Goal: Information Seeking & Learning: Learn about a topic

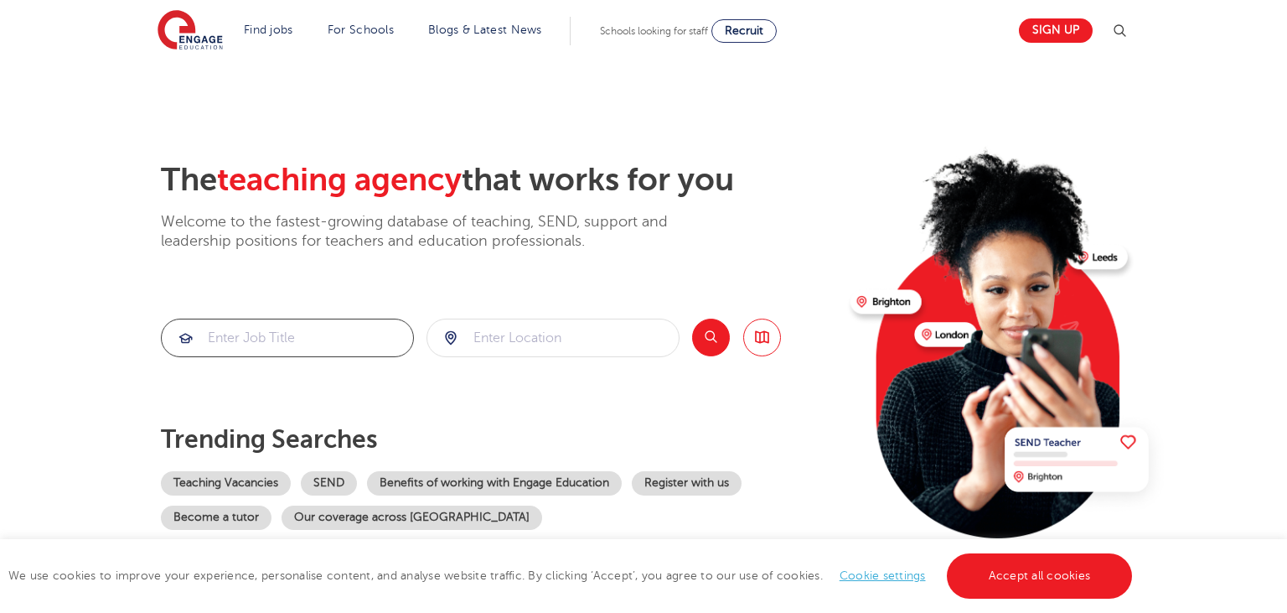
click at [273, 340] on input "search" at bounding box center [287, 337] width 251 height 37
click at [489, 335] on input "search" at bounding box center [552, 337] width 251 height 37
click at [710, 340] on button "Search" at bounding box center [711, 338] width 38 height 38
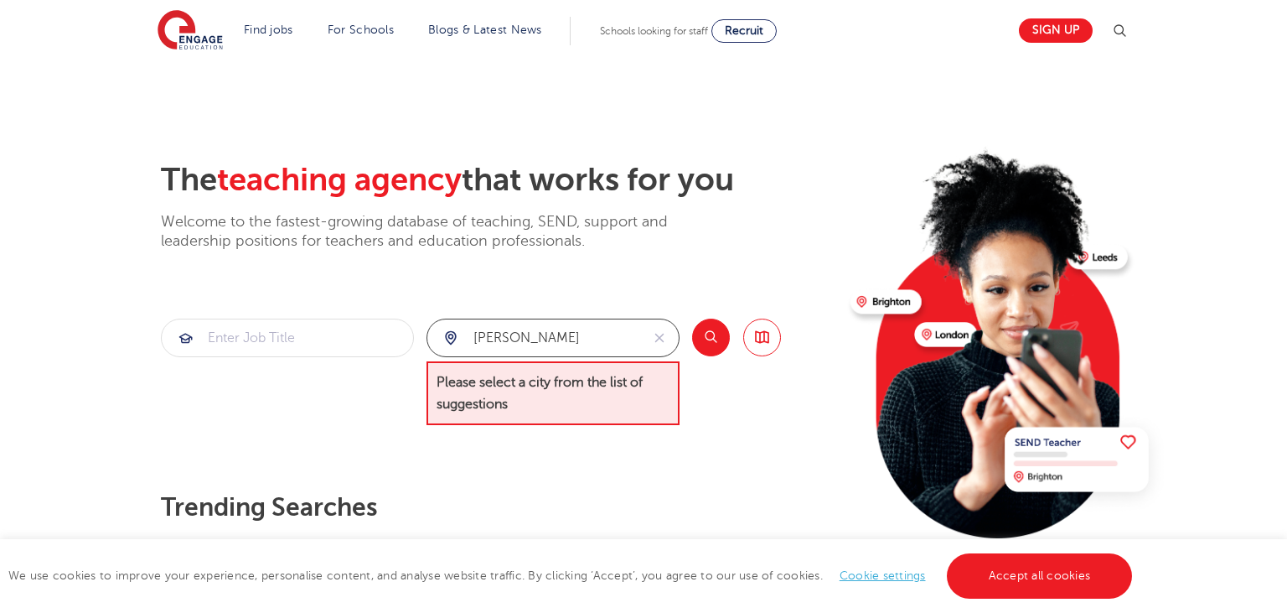
drag, startPoint x: 527, startPoint y: 337, endPoint x: 420, endPoint y: 359, distance: 109.5
click at [427, 356] on input "[PERSON_NAME]" at bounding box center [533, 337] width 213 height 37
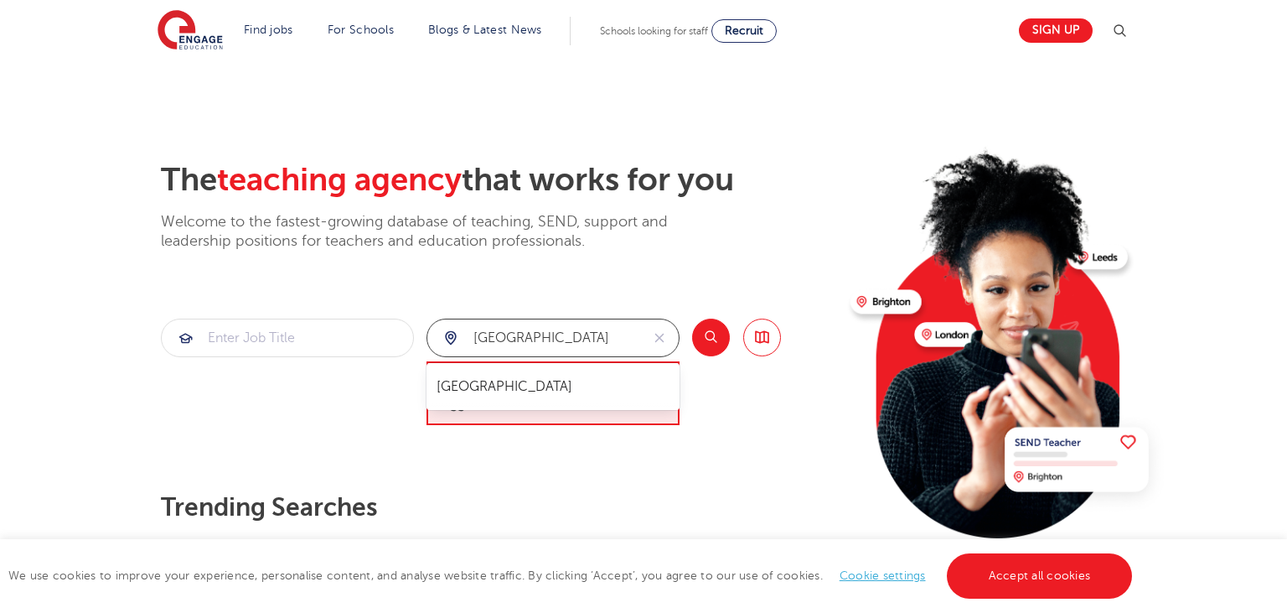
type input "[GEOGRAPHIC_DATA]"
click button "Submit" at bounding box center [0, 0] width 0 height 0
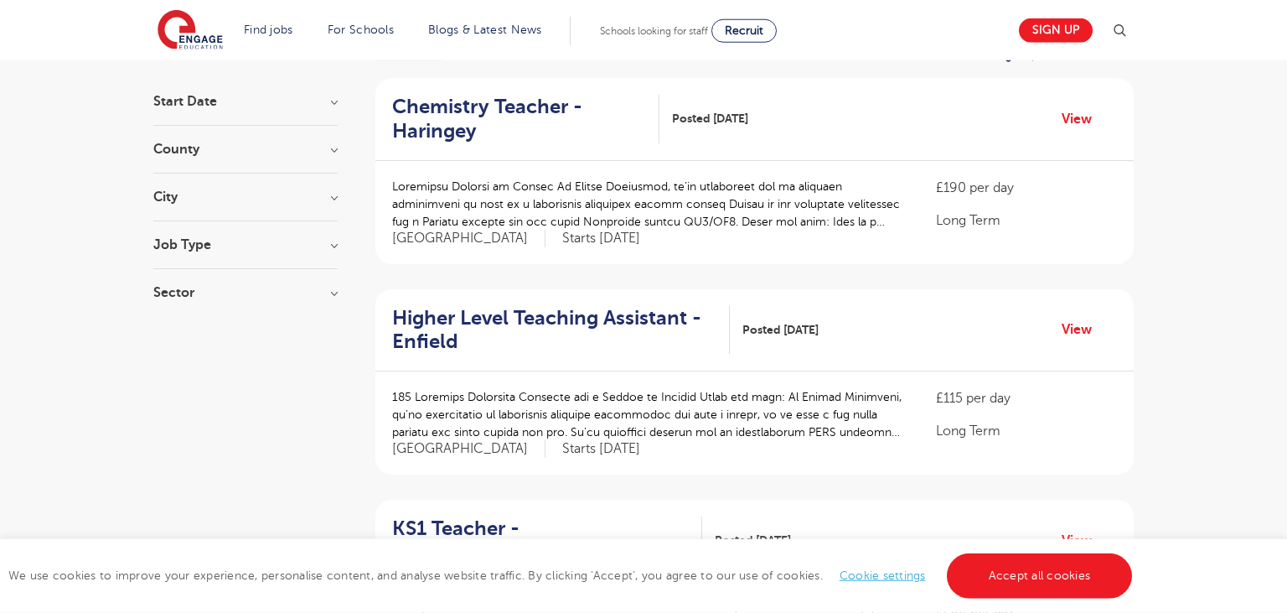
scroll to position [153, 0]
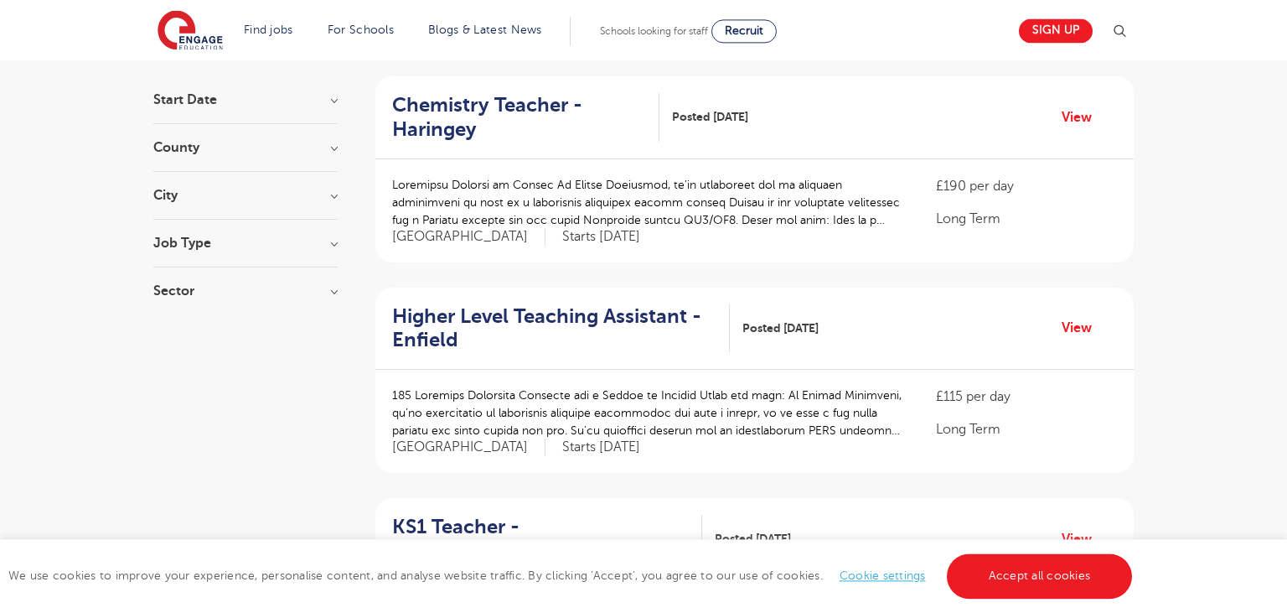
click at [302, 155] on div "County London 576 Hertfordshire 129 Leeds 30 Kirklees 14 East Sussex 13 Show mo…" at bounding box center [245, 156] width 184 height 31
click at [337, 149] on h3 "County" at bounding box center [245, 147] width 184 height 13
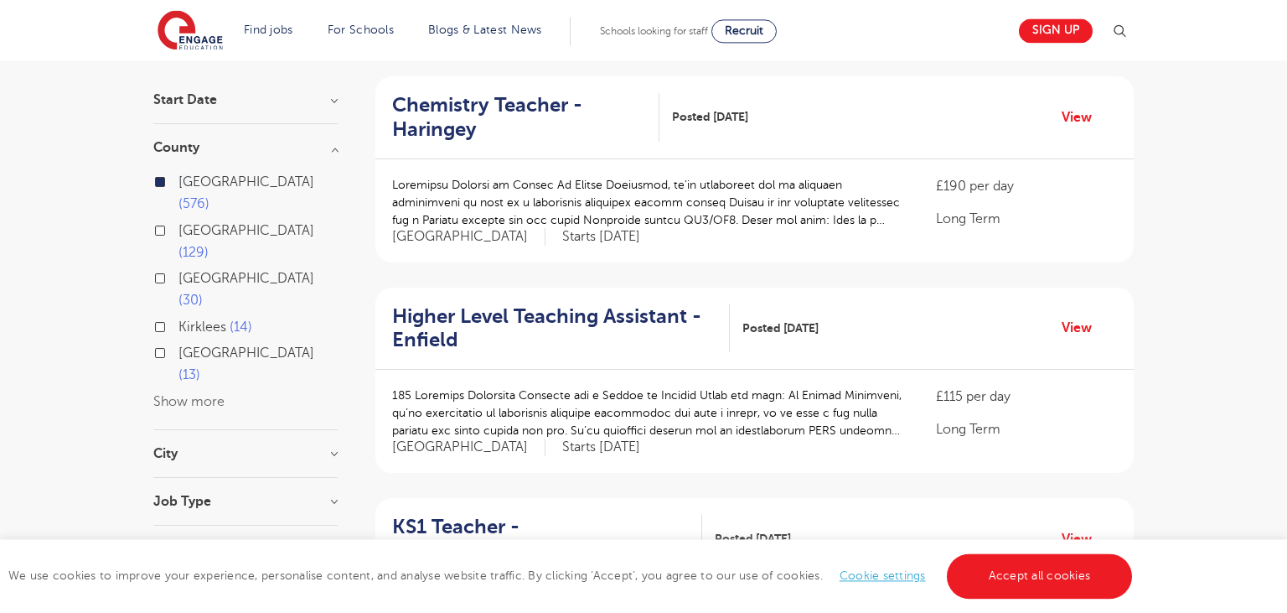
click at [205, 394] on button "Show more" at bounding box center [188, 401] width 71 height 15
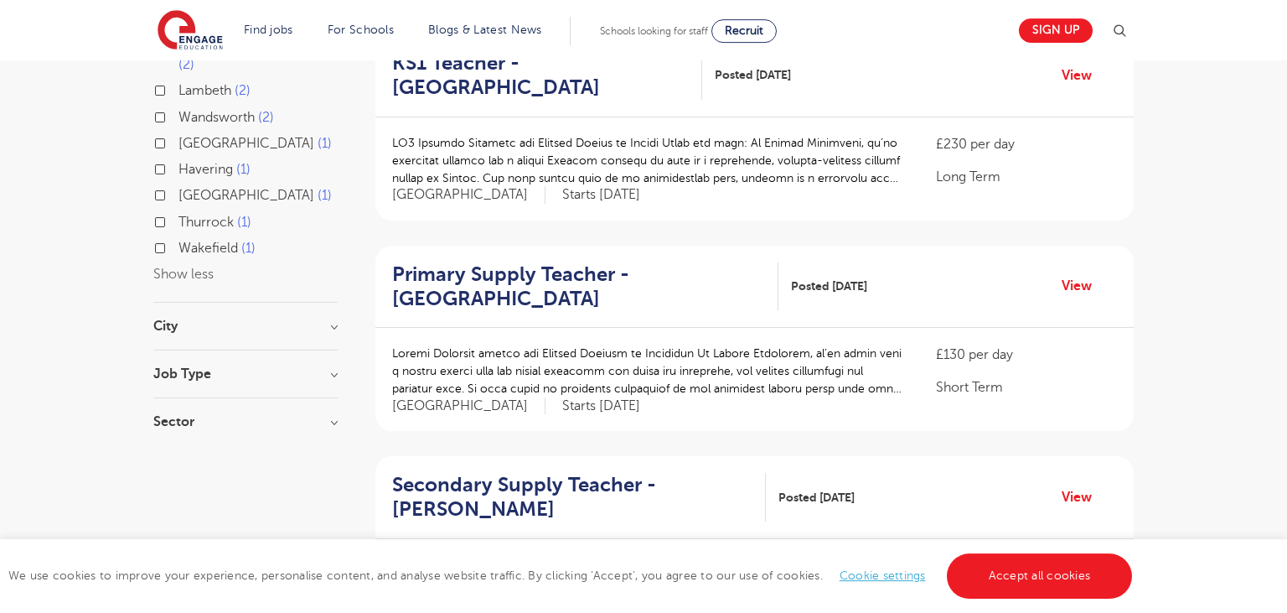
scroll to position [593, 0]
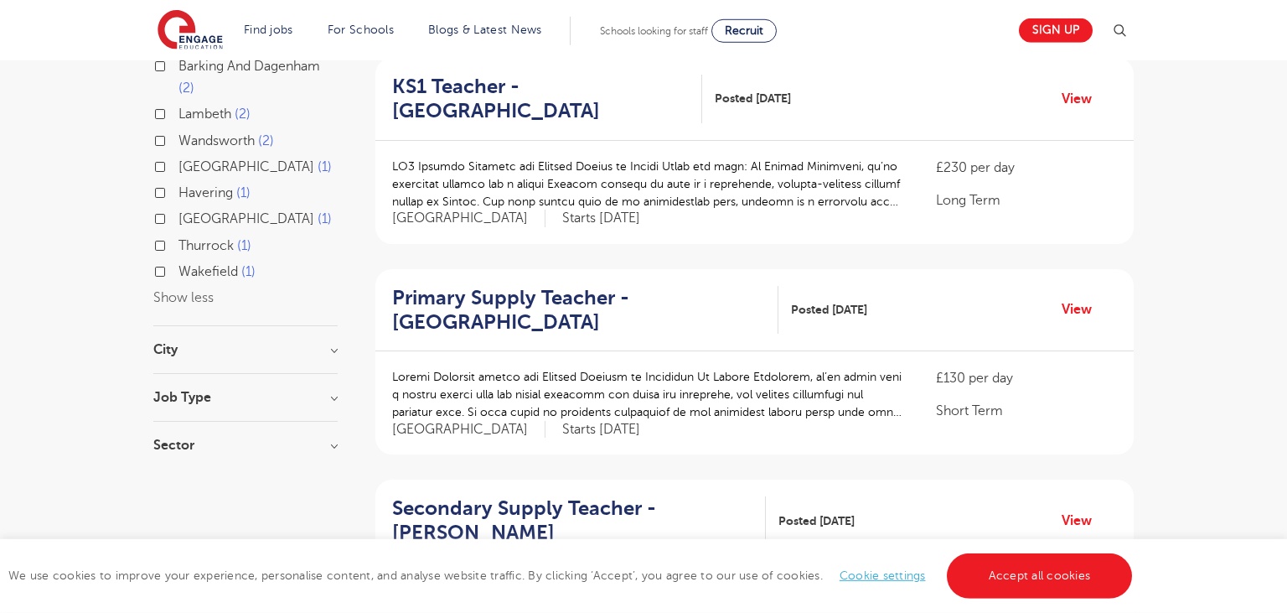
click at [272, 248] on section "Start Date County London 576 Hertfordshire 129 Leeds 30 Kirklees 14 East Sussex…" at bounding box center [245, 61] width 184 height 816
click at [282, 343] on h3 "City" at bounding box center [245, 349] width 184 height 13
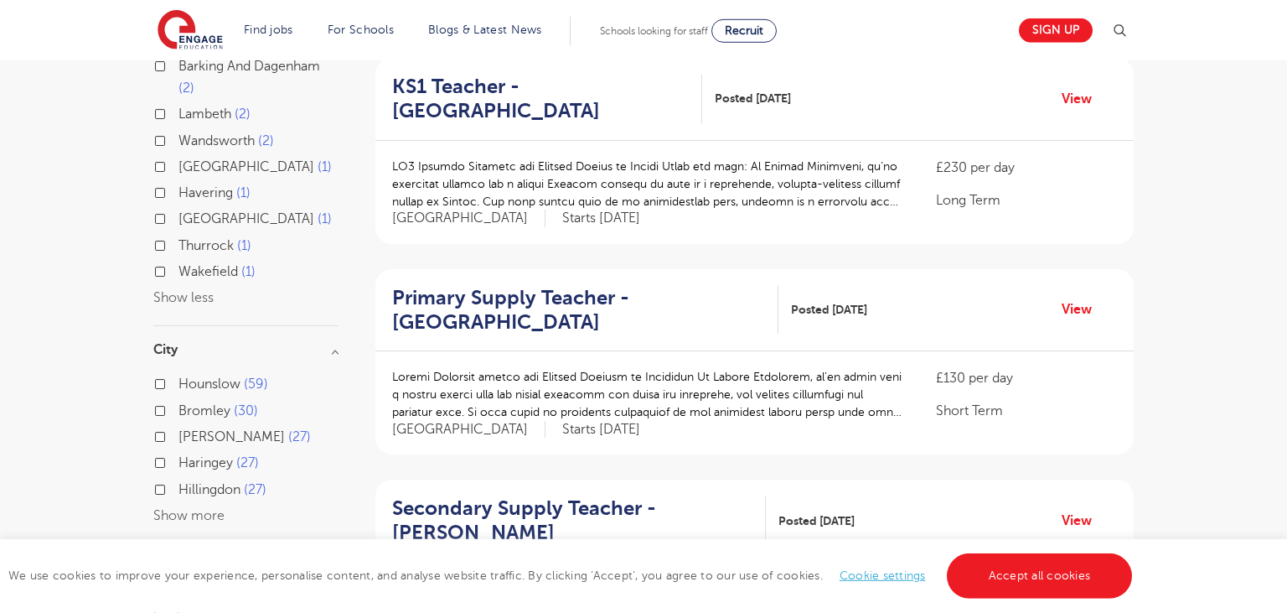
click at [200, 508] on button "Show more" at bounding box center [188, 515] width 71 height 15
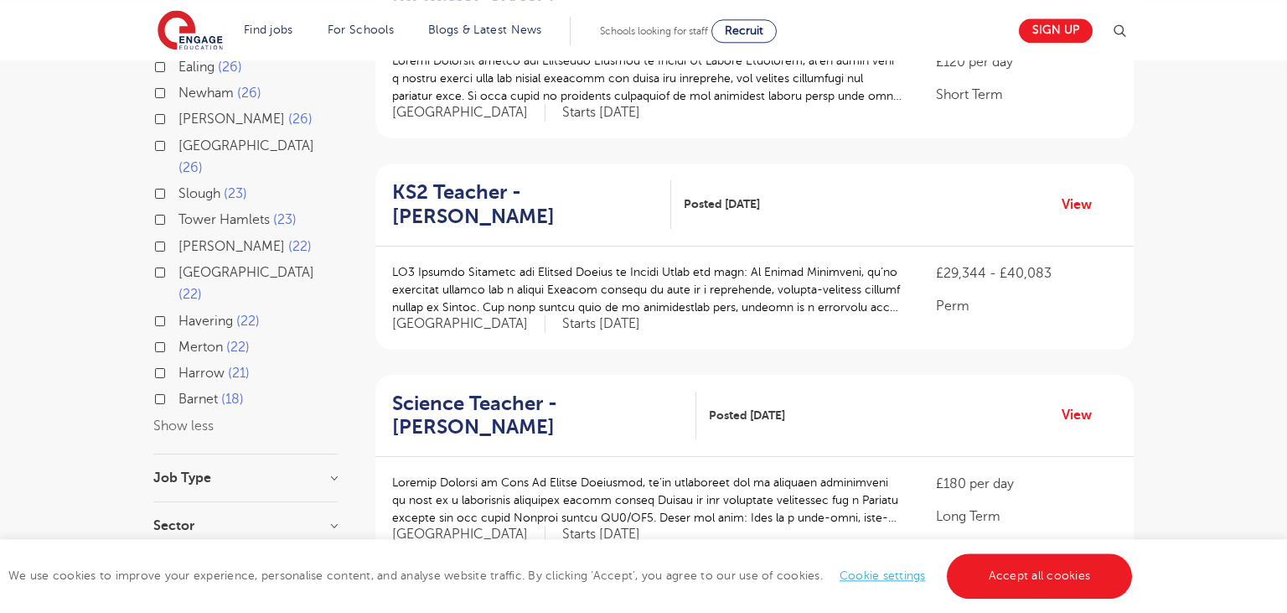
scroll to position [1121, 0]
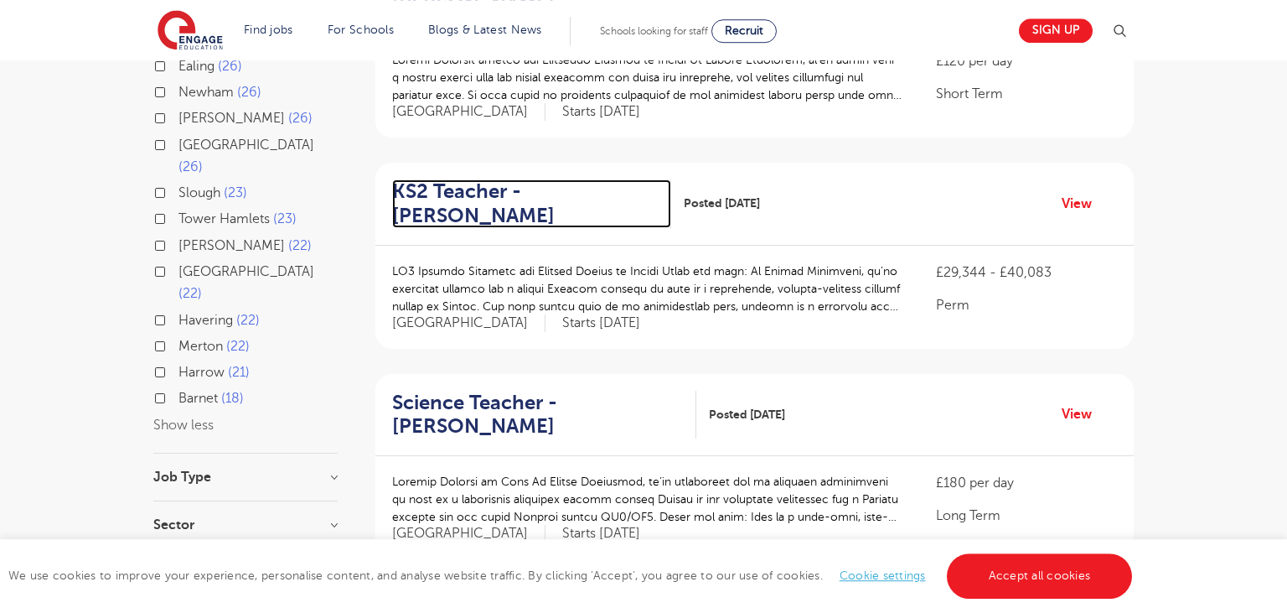
click at [535, 179] on h2 "KS2 Teacher - Sutton" at bounding box center [525, 203] width 266 height 49
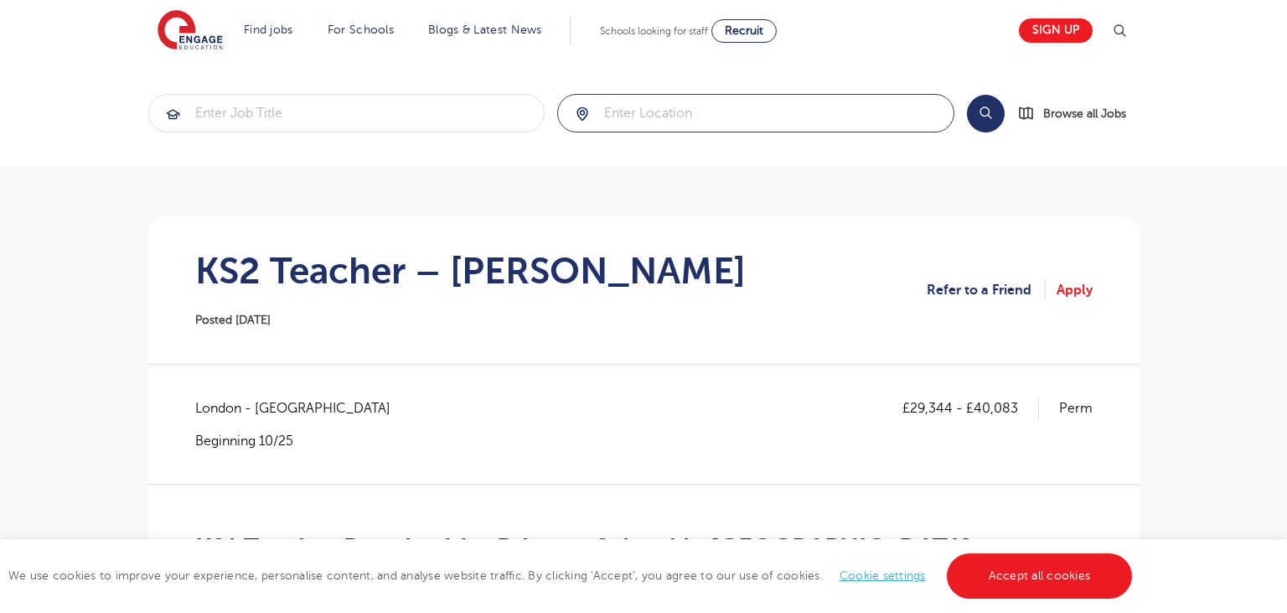
click at [660, 99] on input "search" at bounding box center [756, 113] width 396 height 37
type input "sm1"
click at [974, 106] on button "Search" at bounding box center [986, 114] width 38 height 38
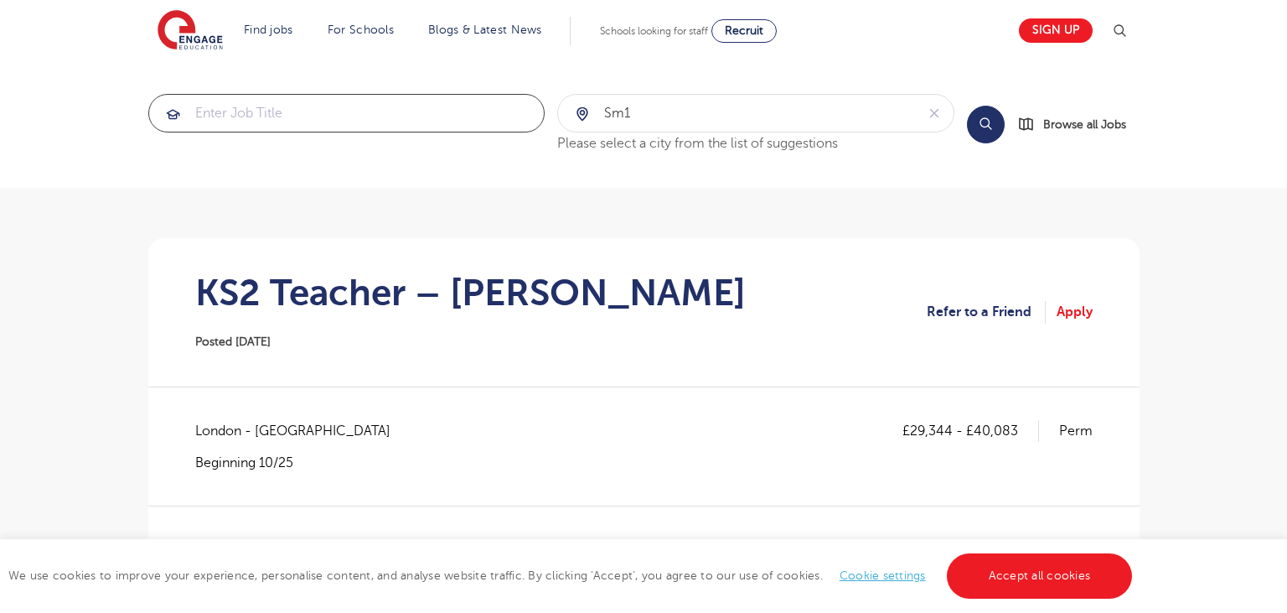
click at [308, 114] on input "search" at bounding box center [347, 113] width 396 height 37
